Goal: Understand process/instructions

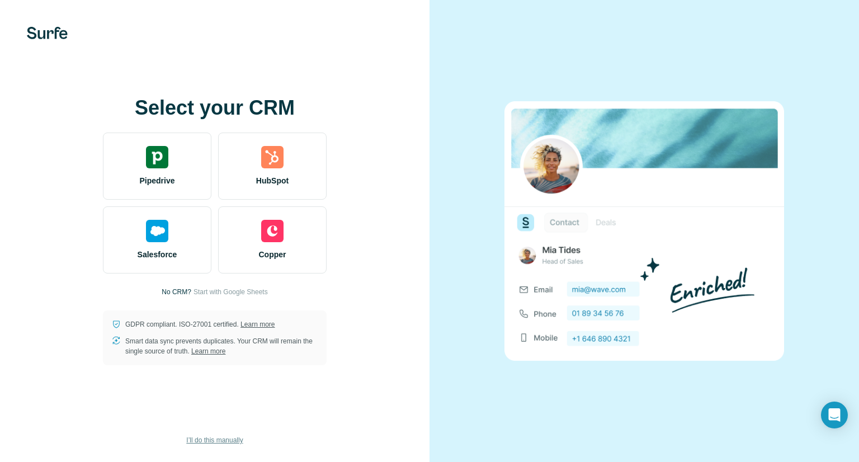
click at [223, 435] on span "I’ll do this manually" at bounding box center [214, 440] width 56 height 10
